Goal: Task Accomplishment & Management: Manage account settings

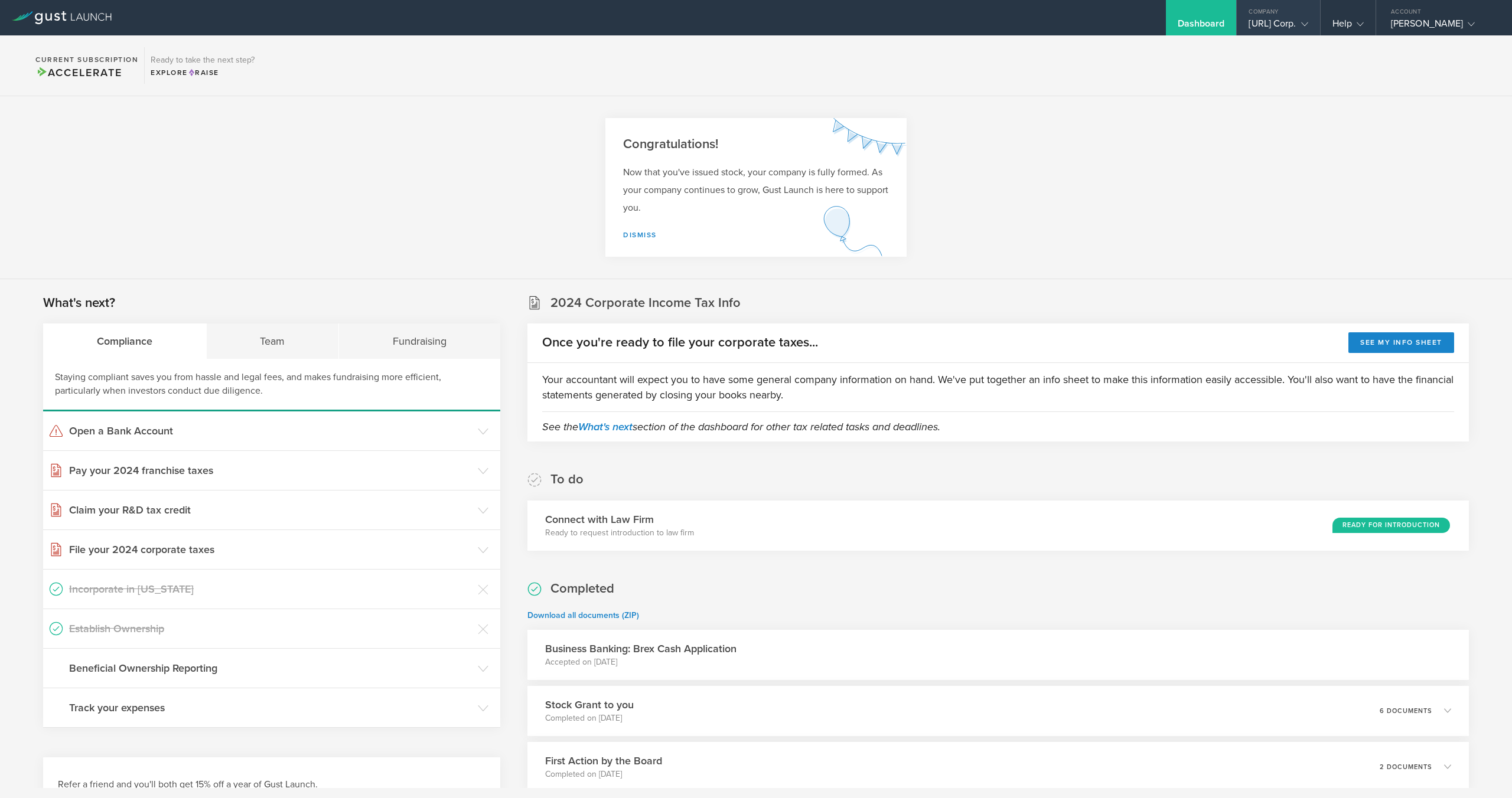
click at [1249, 21] on div "[URL] Corp." at bounding box center [1278, 26] width 59 height 18
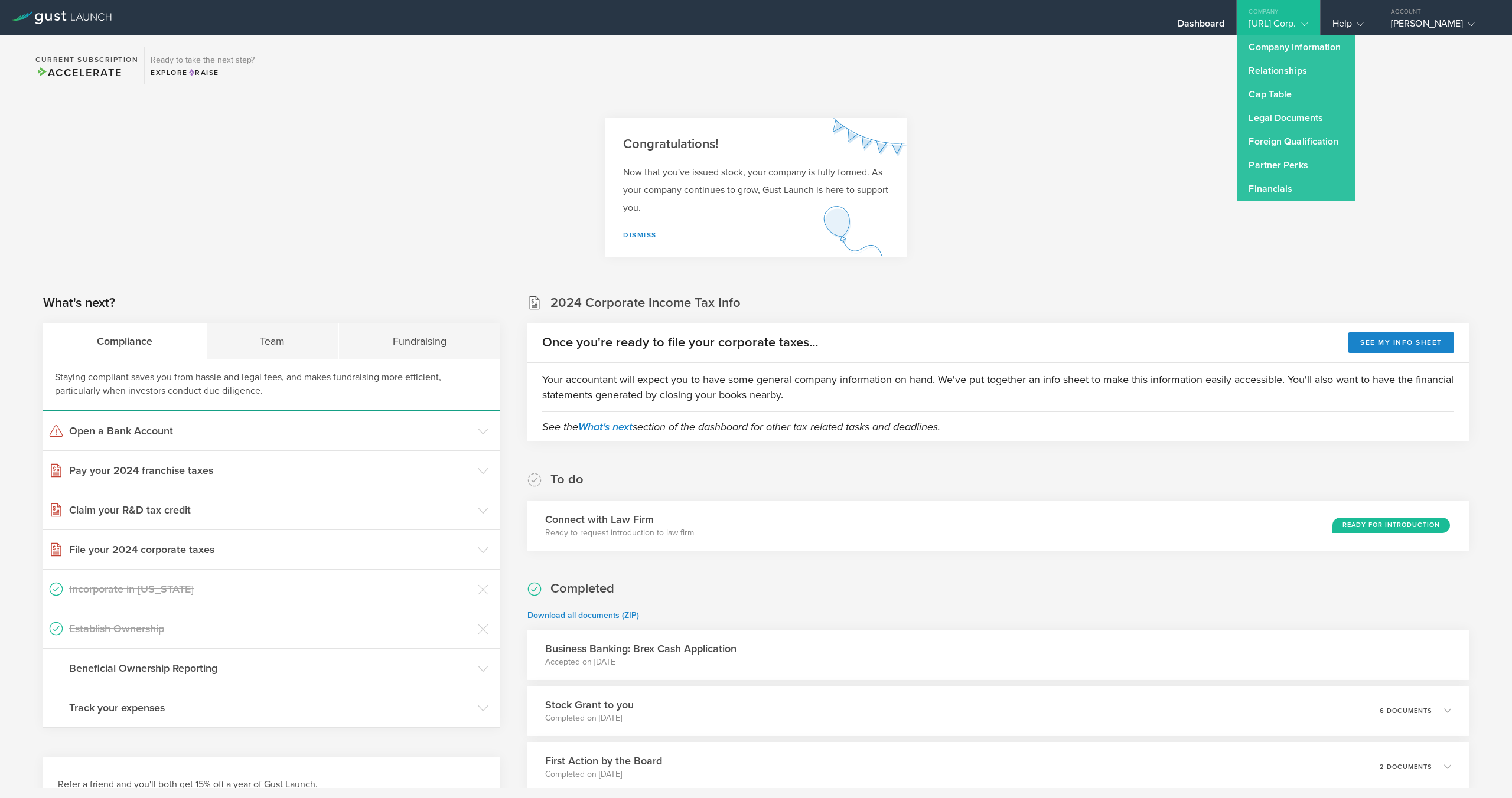
click at [1445, 77] on section "Current Subscription Accelerate Ready to take the next step? Explore Raise" at bounding box center [756, 65] width 1512 height 60
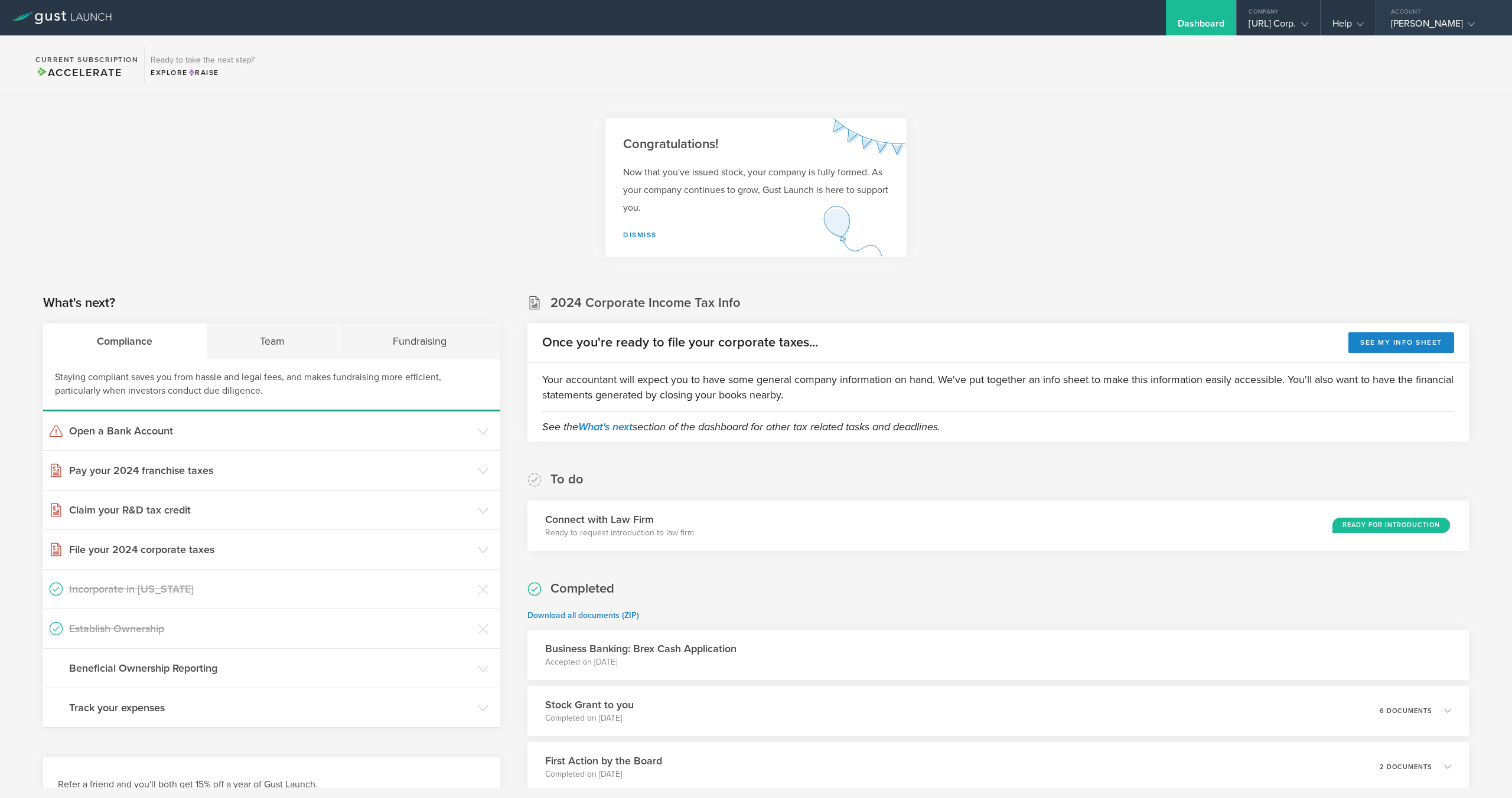
click at [1439, 21] on div "[PERSON_NAME]" at bounding box center [1440, 26] width 100 height 18
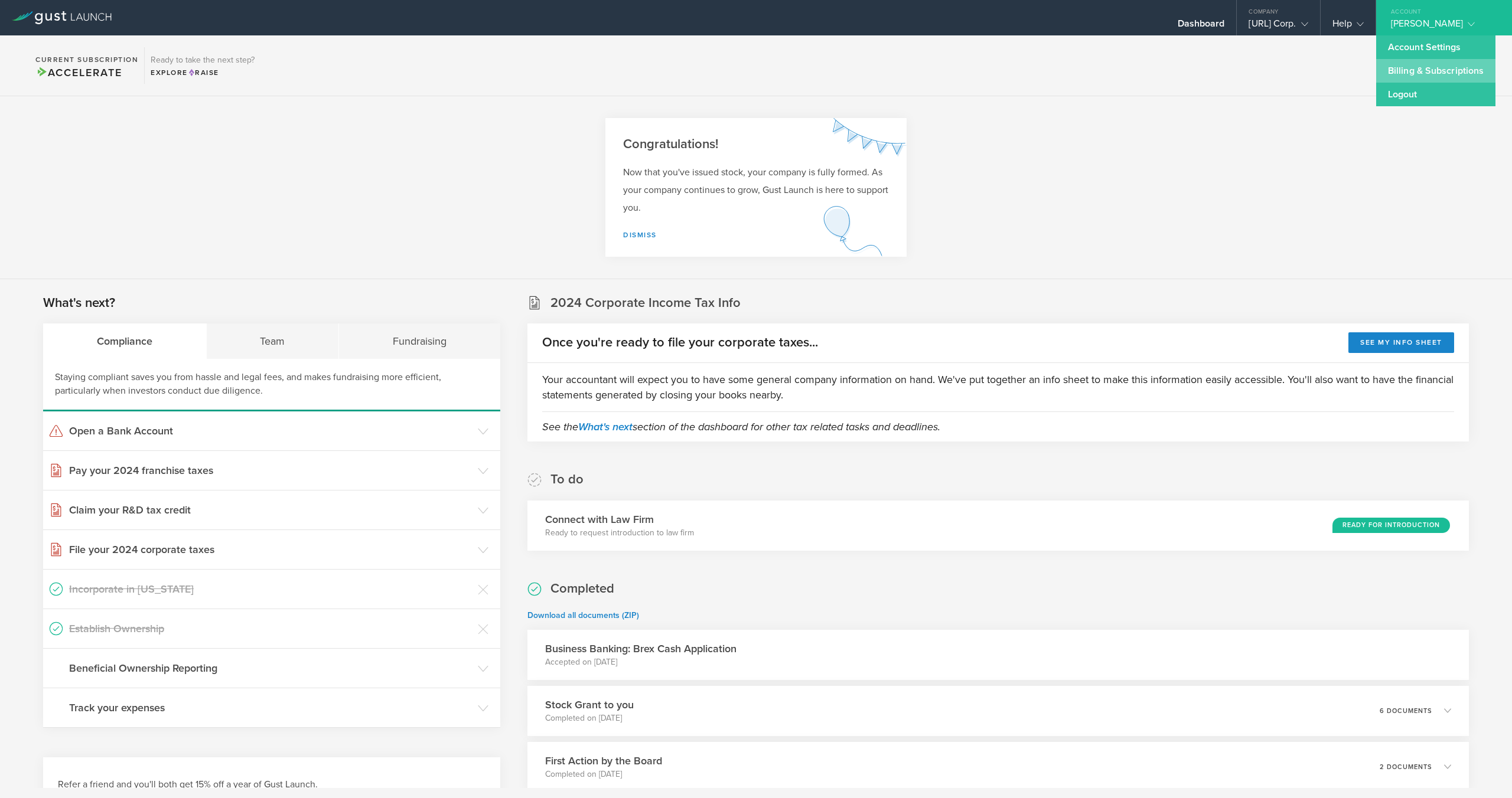
click at [1425, 71] on link "Billing & Subscriptions" at bounding box center [1435, 70] width 119 height 24
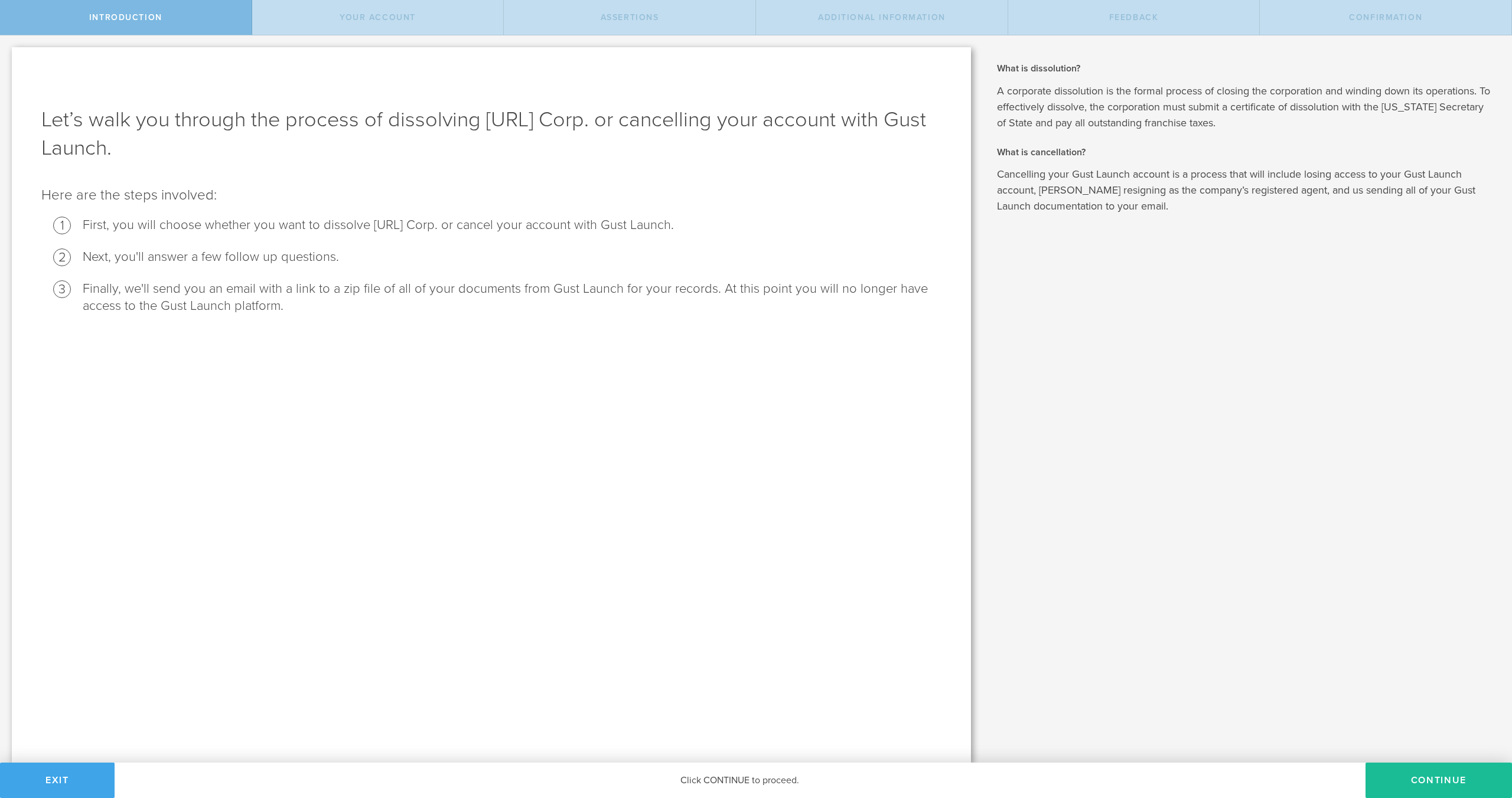
click at [53, 782] on button "Exit" at bounding box center [57, 780] width 115 height 35
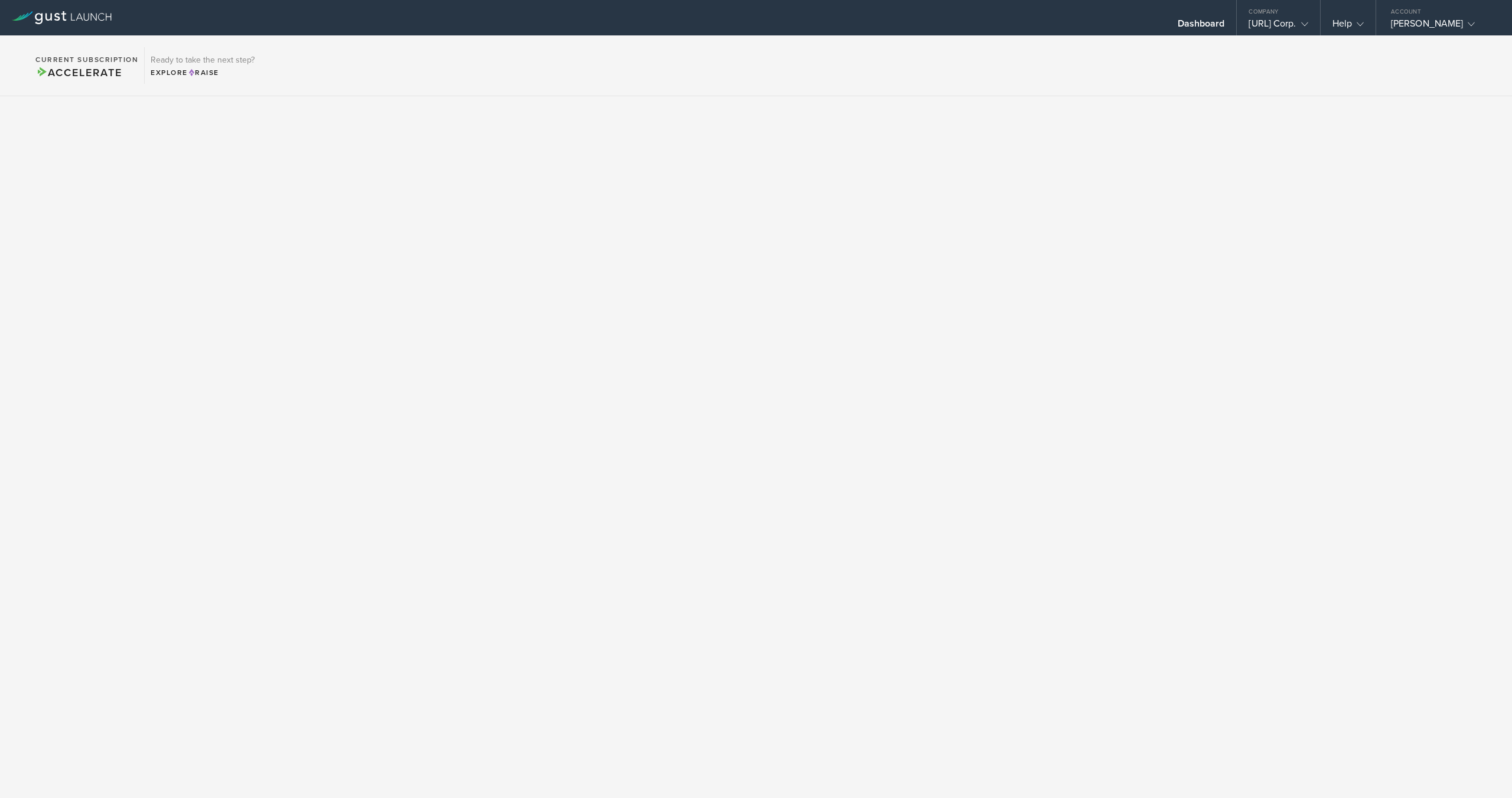
drag, startPoint x: 120, startPoint y: 15, endPoint x: 43, endPoint y: 23, distance: 77.4
click at [43, 23] on div at bounding box center [61, 18] width 123 height 35
